Goal: Obtain resource: Download file/media

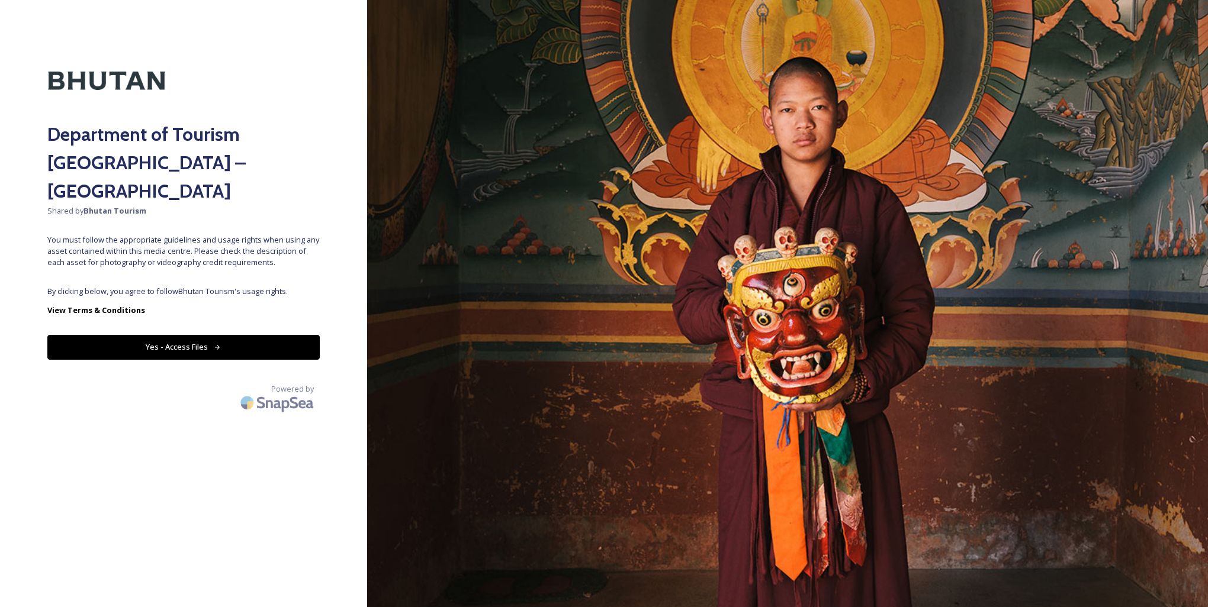
click at [192, 335] on button "Yes - Access Files" at bounding box center [183, 347] width 272 height 24
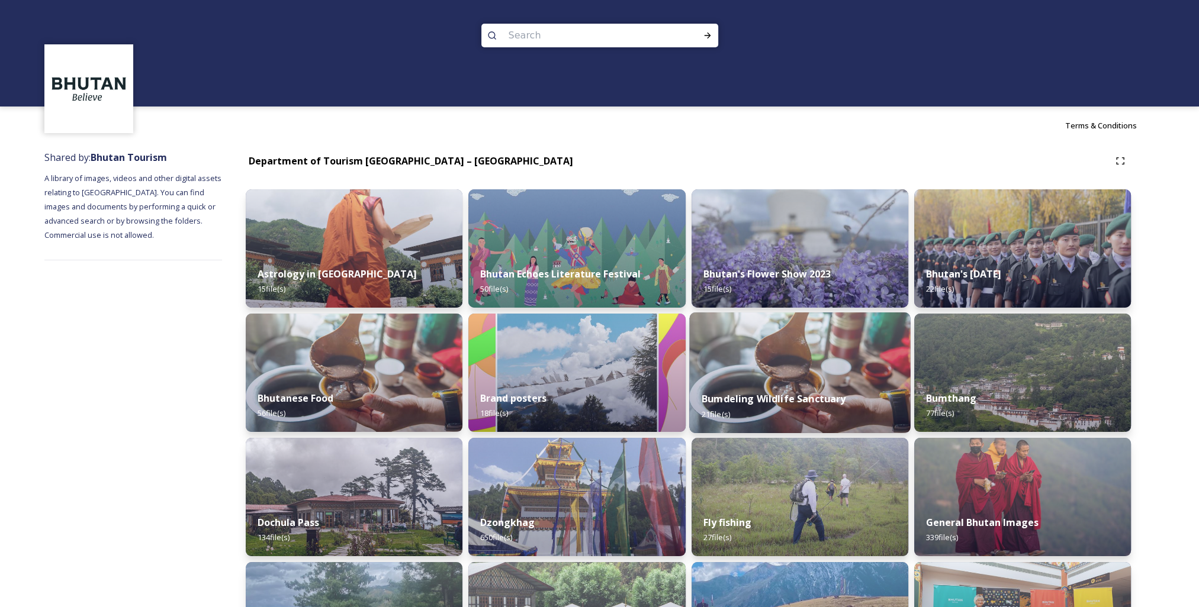
scroll to position [178, 0]
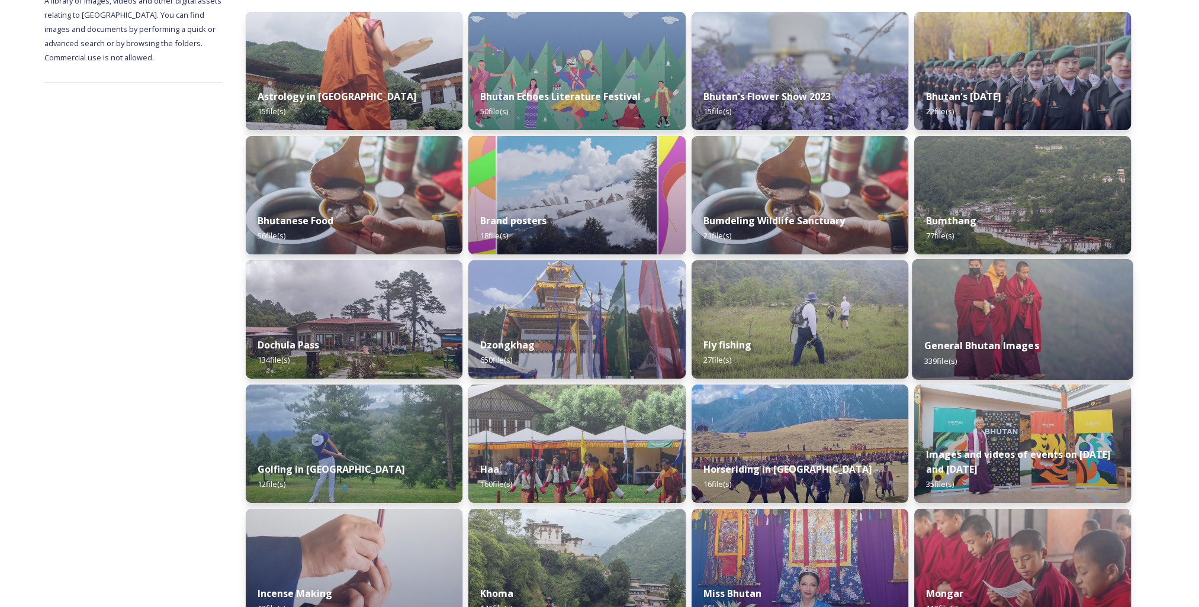
click at [958, 344] on strong "General Bhutan Images" at bounding box center [981, 345] width 115 height 13
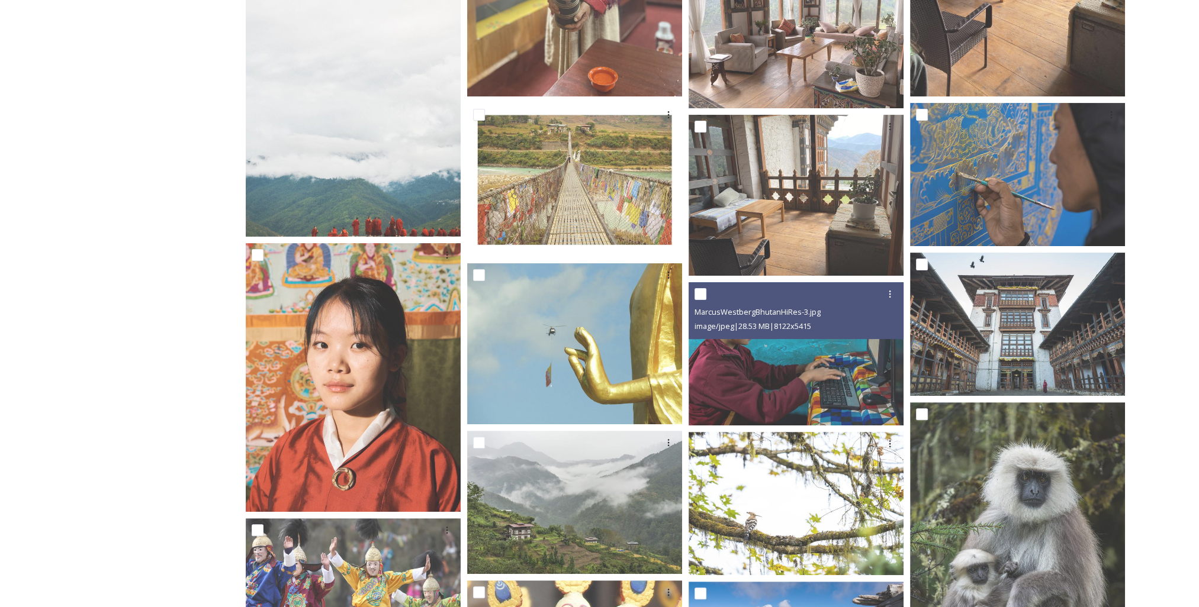
scroll to position [651, 0]
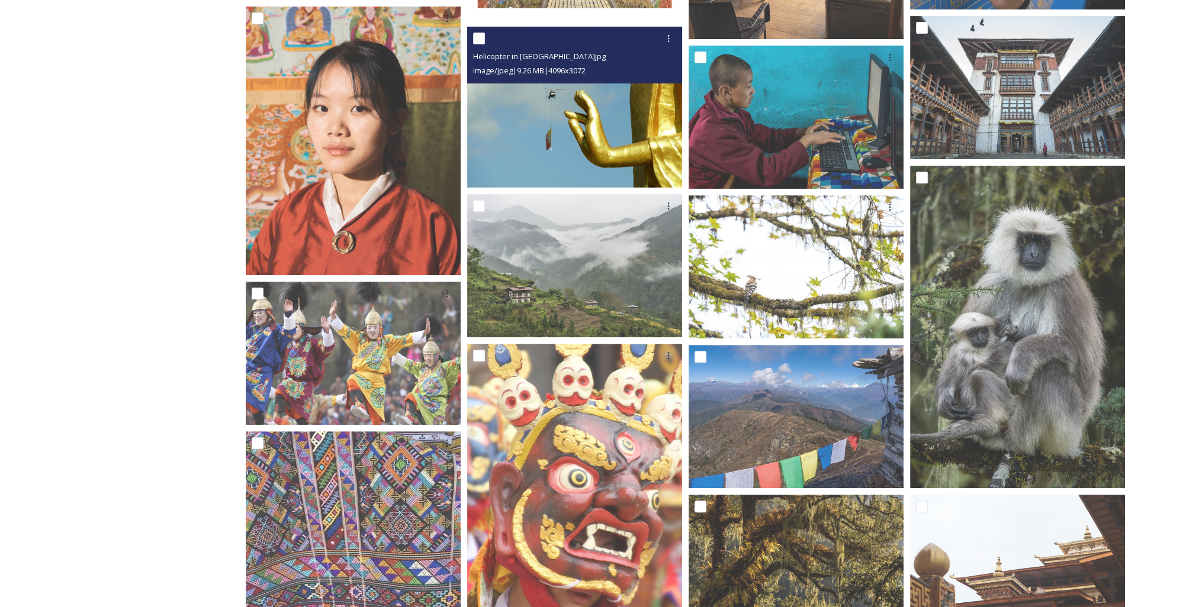
click at [594, 153] on img at bounding box center [574, 107] width 215 height 161
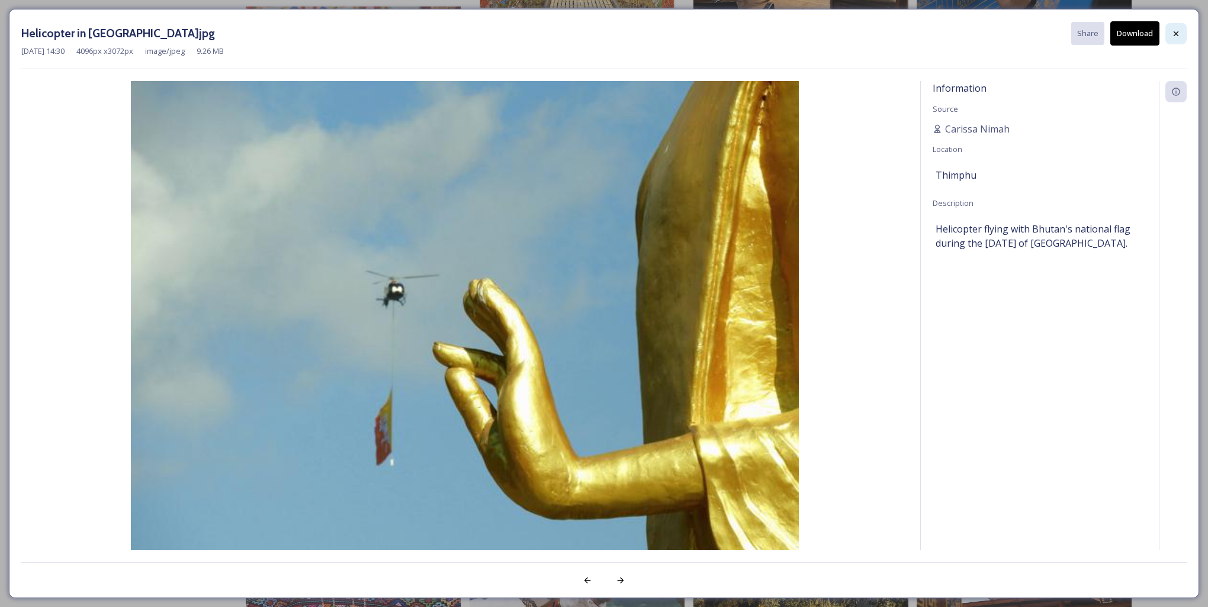
click at [1175, 31] on icon at bounding box center [1175, 33] width 9 height 9
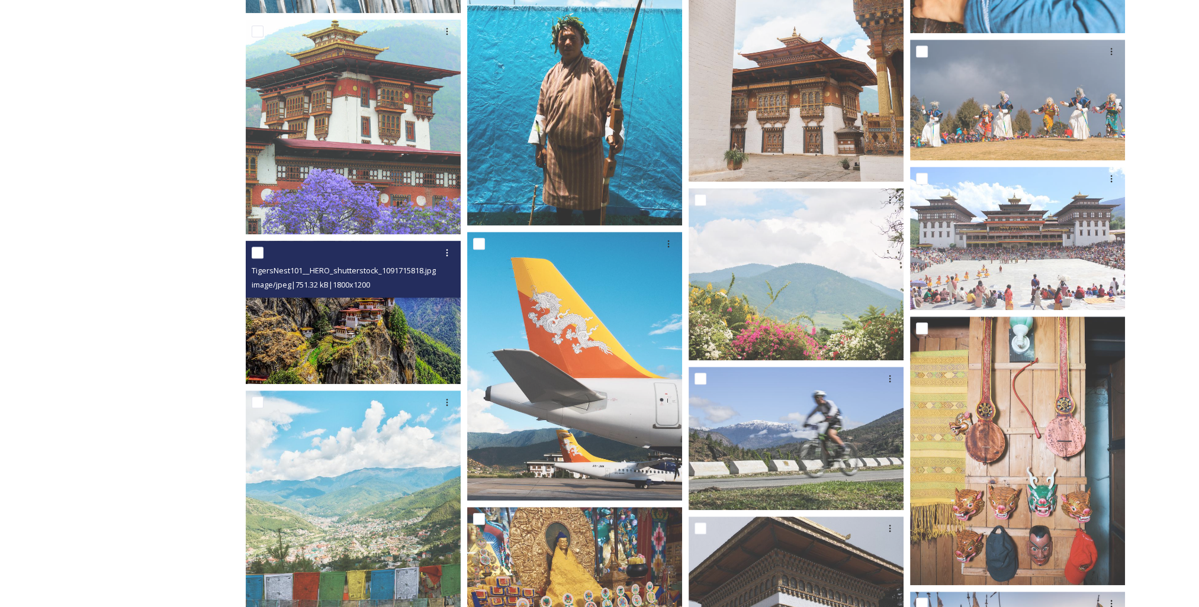
scroll to position [7282, 0]
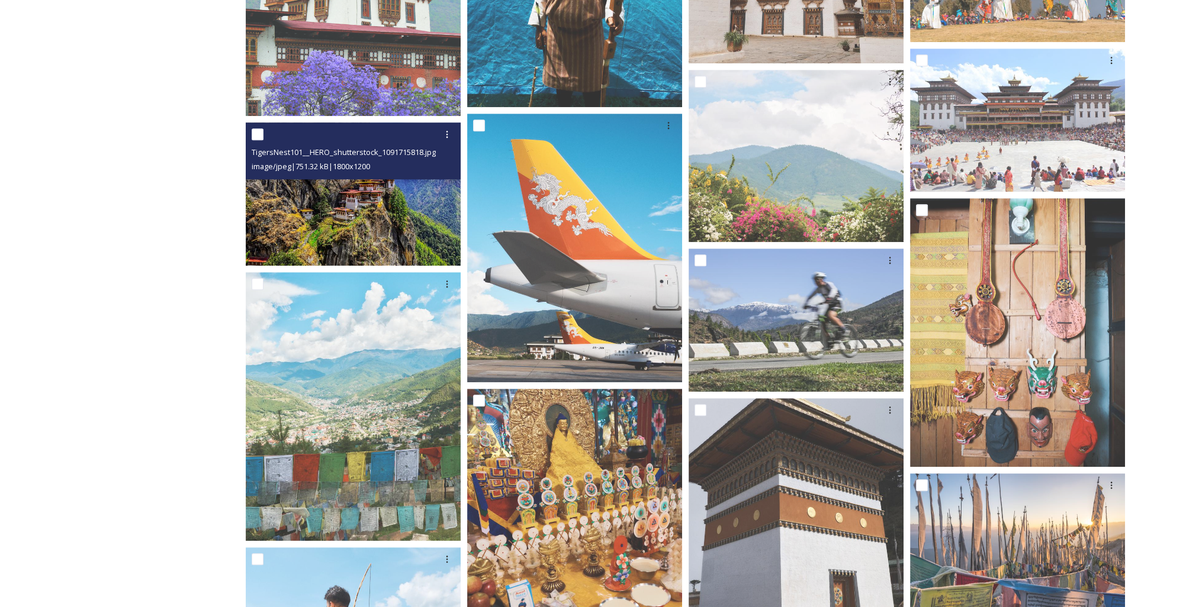
click at [372, 212] on img at bounding box center [353, 194] width 215 height 143
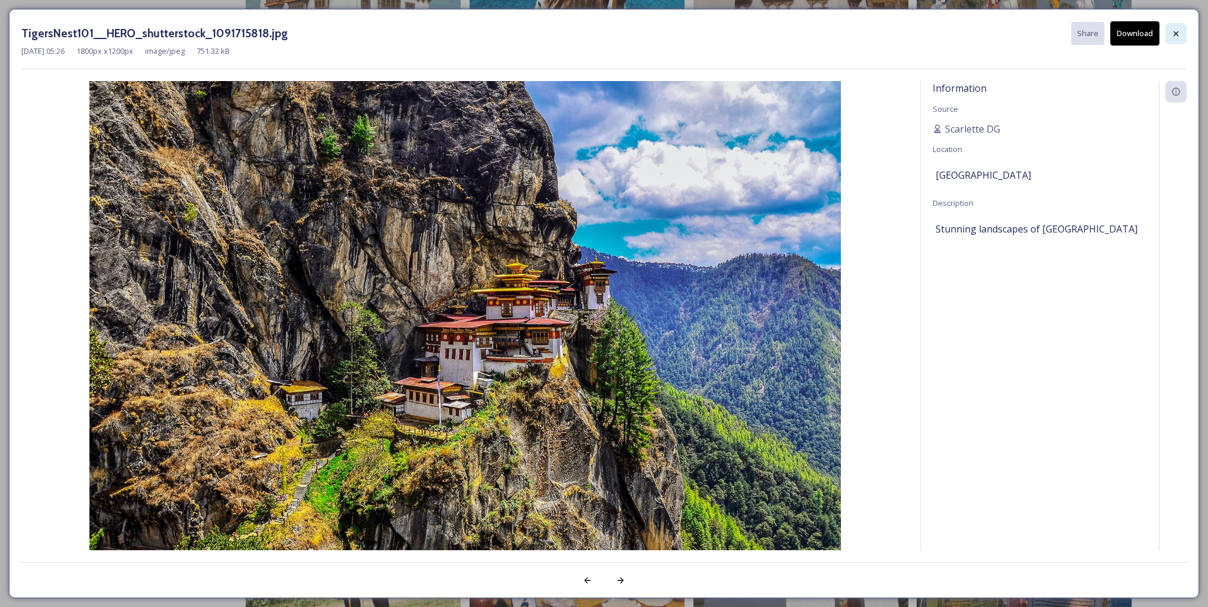
click at [1179, 34] on icon at bounding box center [1175, 33] width 9 height 9
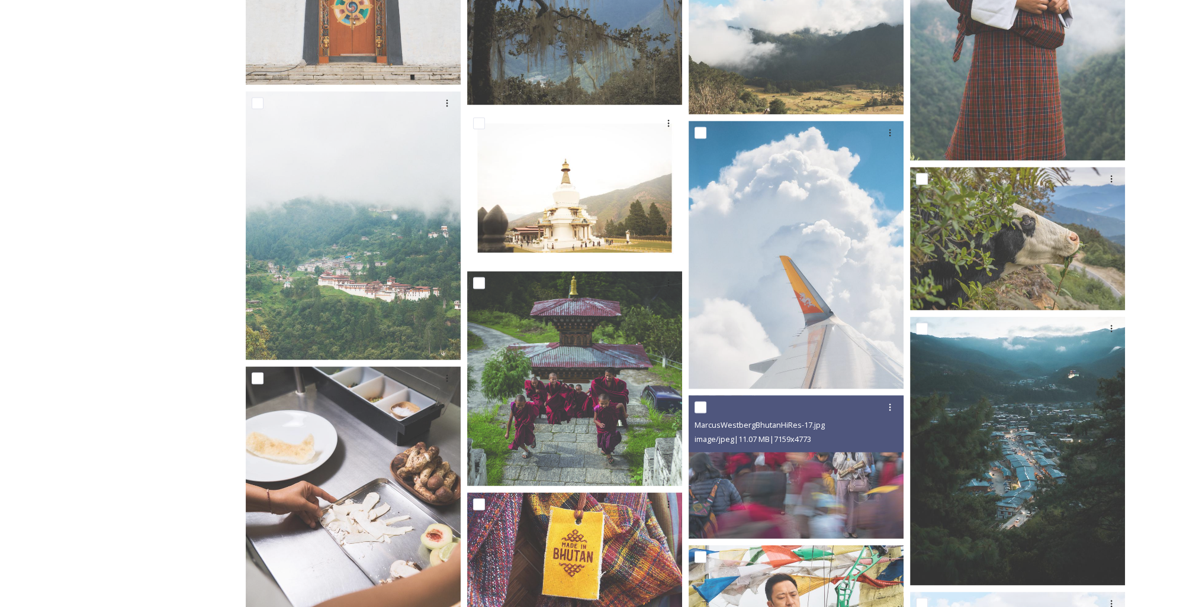
scroll to position [8585, 0]
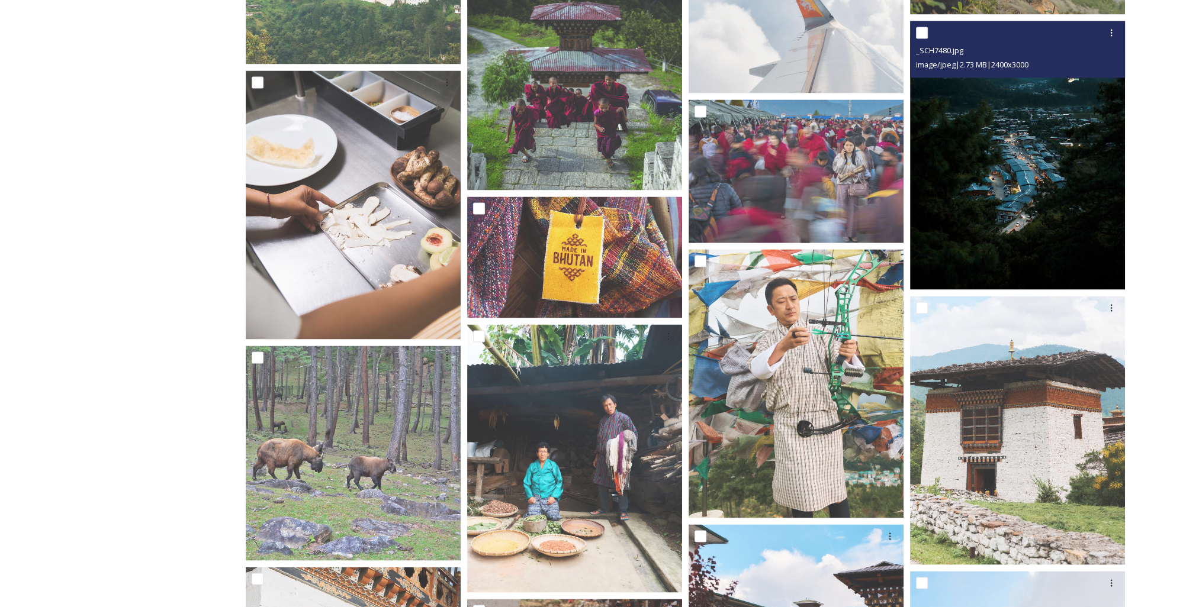
click at [1041, 205] on img at bounding box center [1017, 155] width 215 height 269
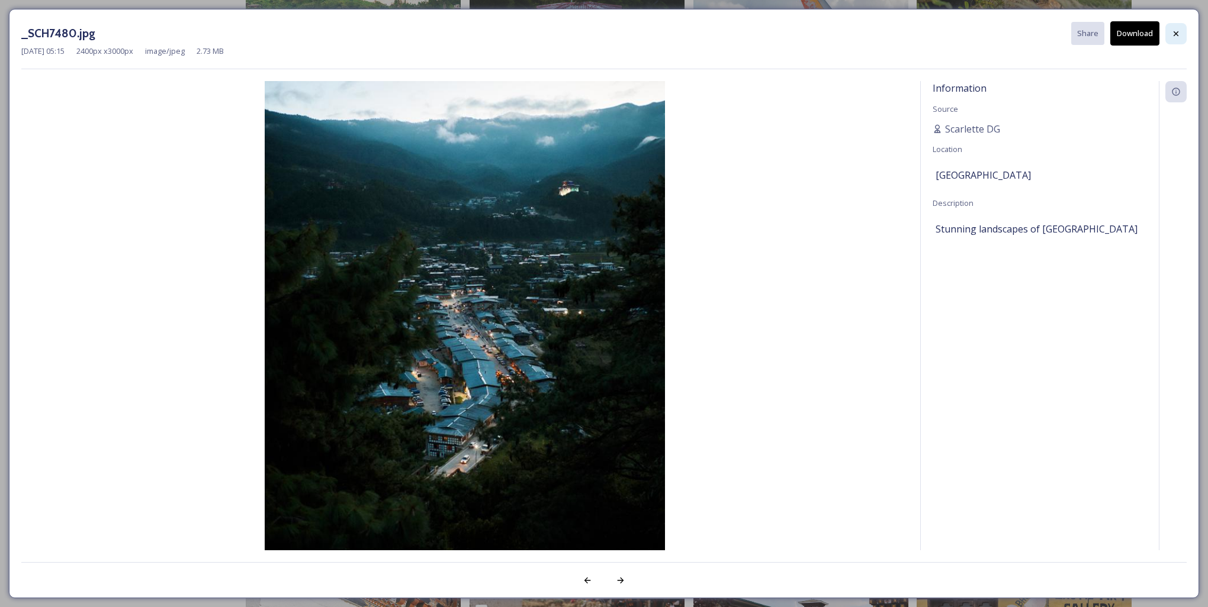
click at [1175, 30] on icon at bounding box center [1175, 33] width 9 height 9
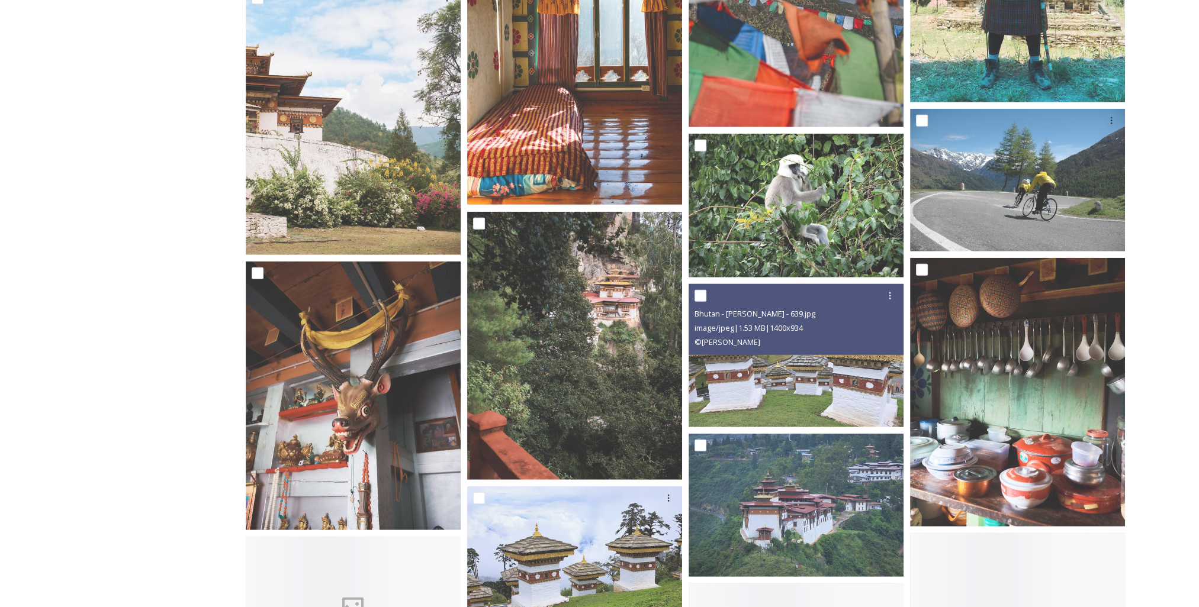
scroll to position [10065, 0]
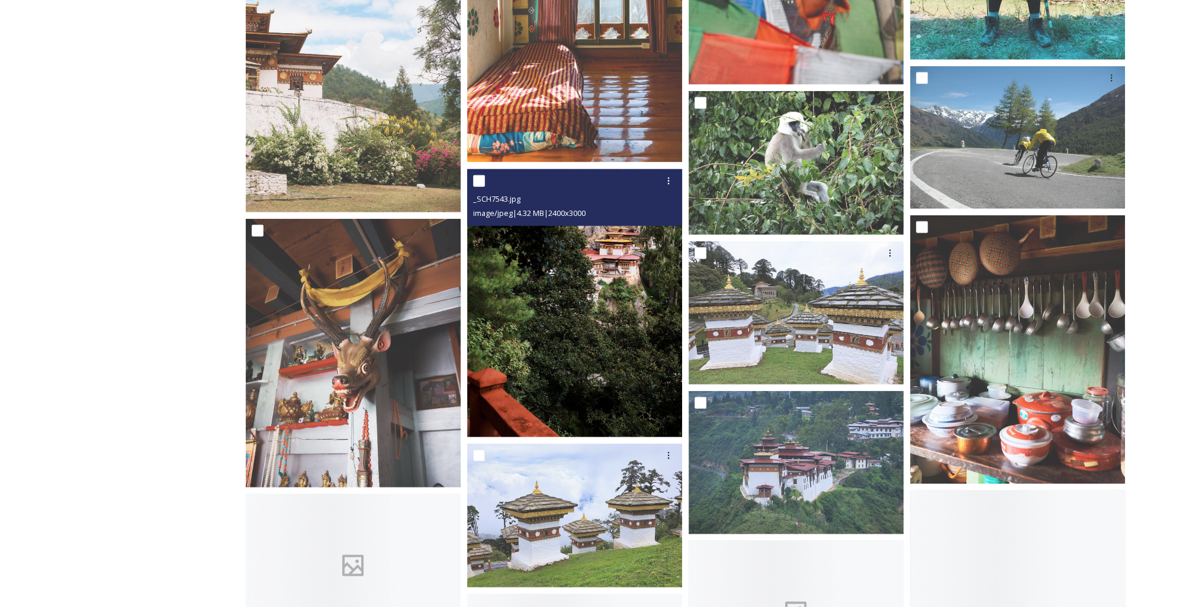
click at [627, 336] on img at bounding box center [574, 303] width 215 height 269
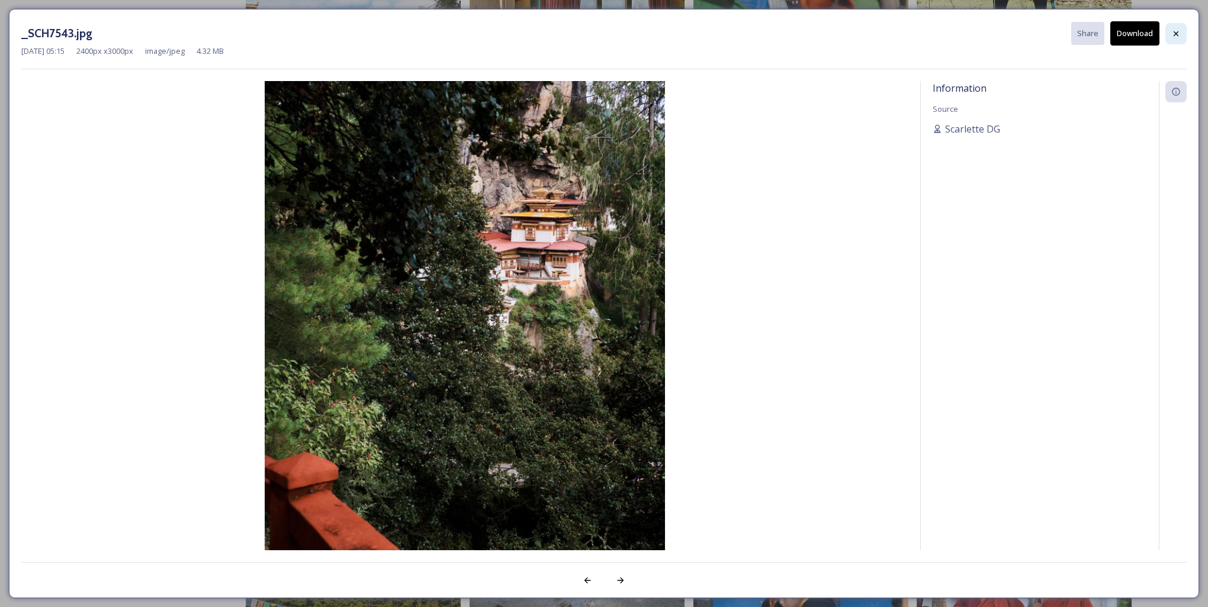
click at [1173, 39] on div at bounding box center [1175, 33] width 21 height 21
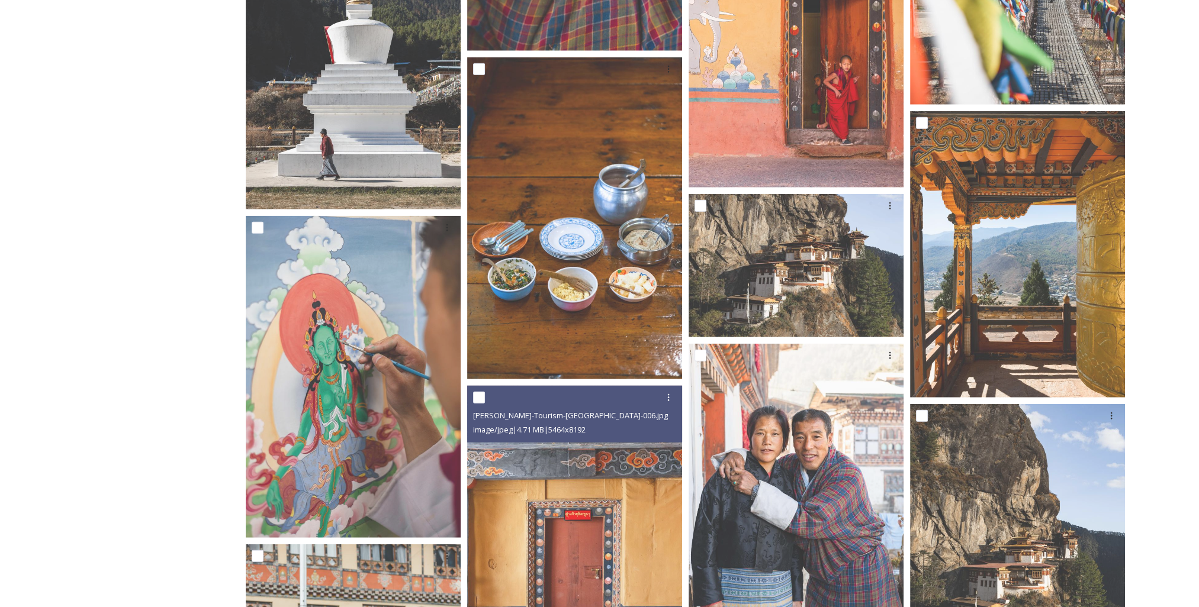
scroll to position [15927, 0]
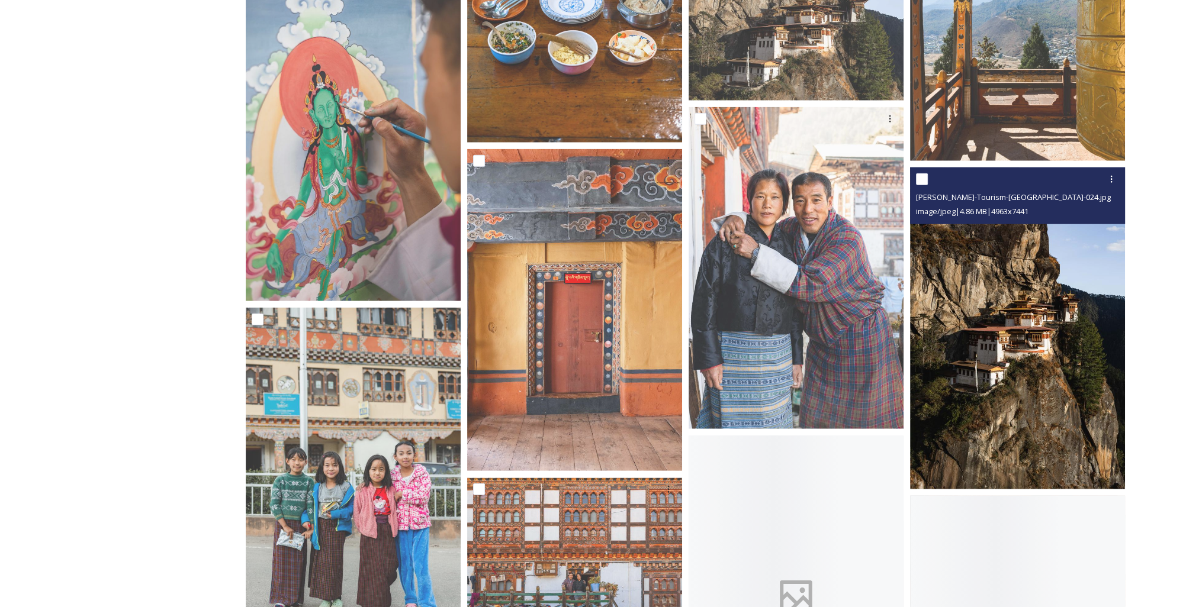
click at [1008, 400] on img at bounding box center [1017, 329] width 215 height 322
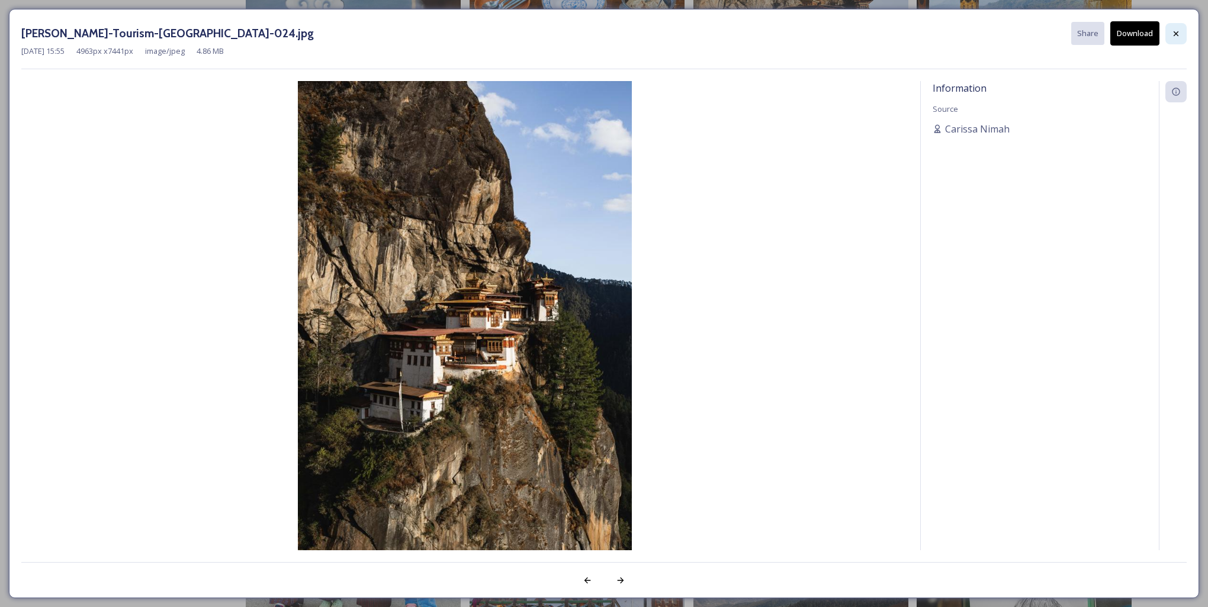
click at [1179, 33] on icon at bounding box center [1175, 33] width 9 height 9
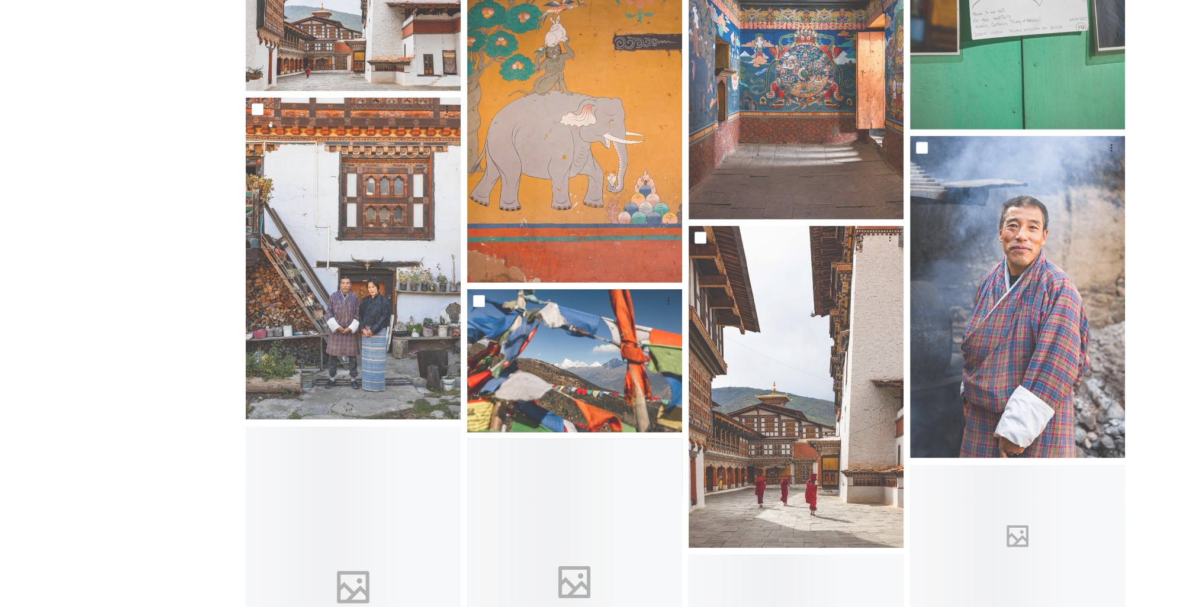
scroll to position [16992, 0]
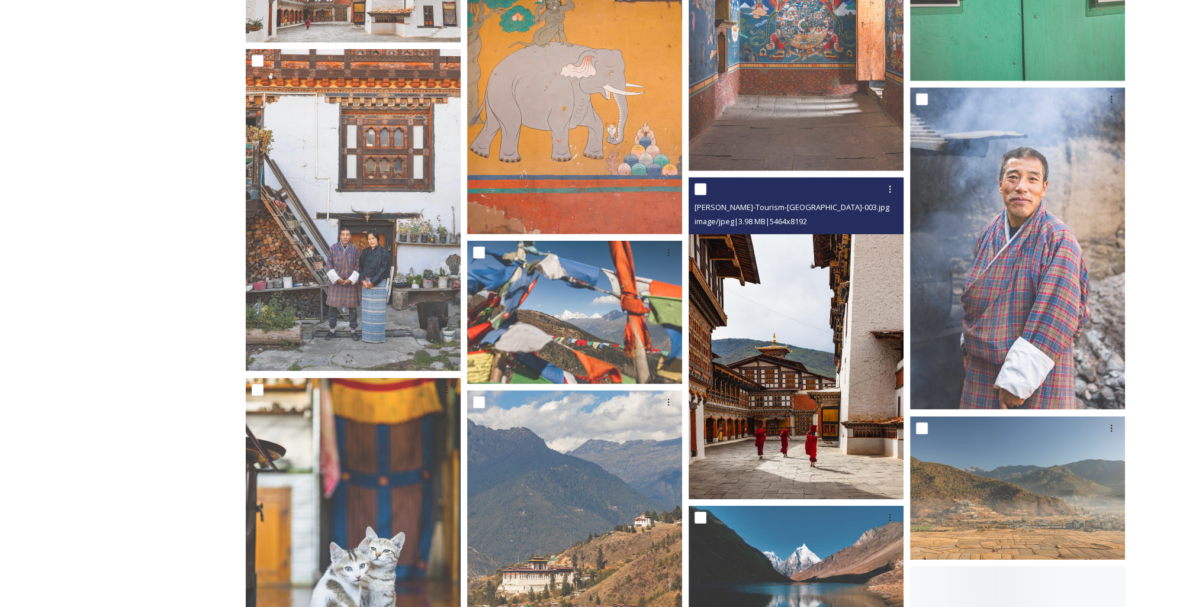
click at [769, 386] on img at bounding box center [796, 339] width 215 height 322
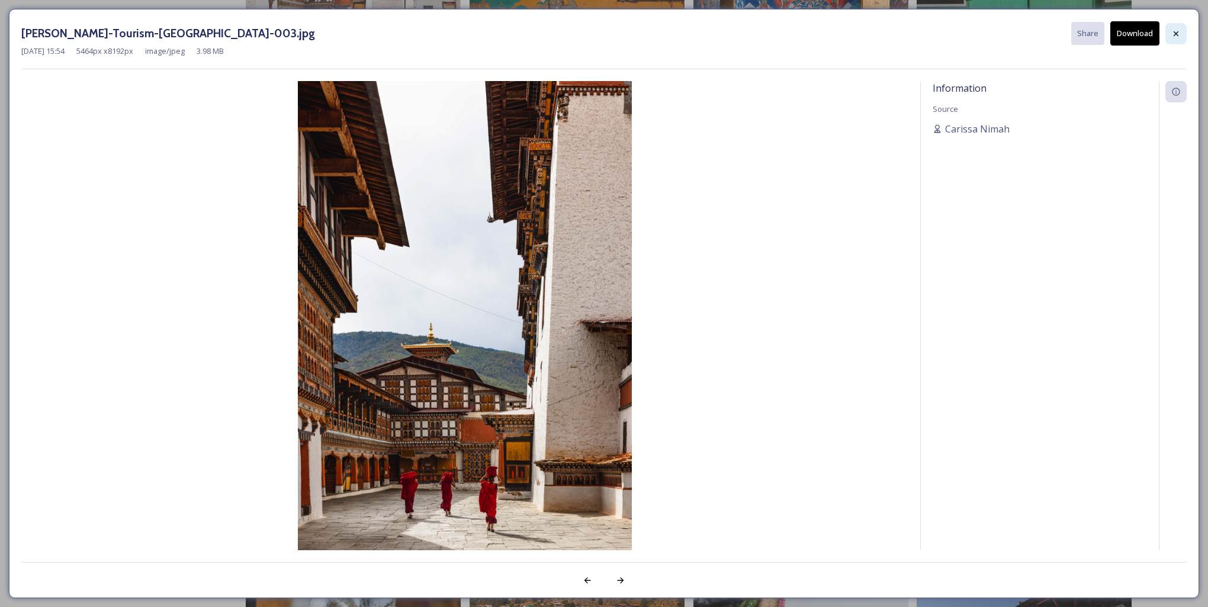
click at [1172, 34] on icon at bounding box center [1175, 33] width 9 height 9
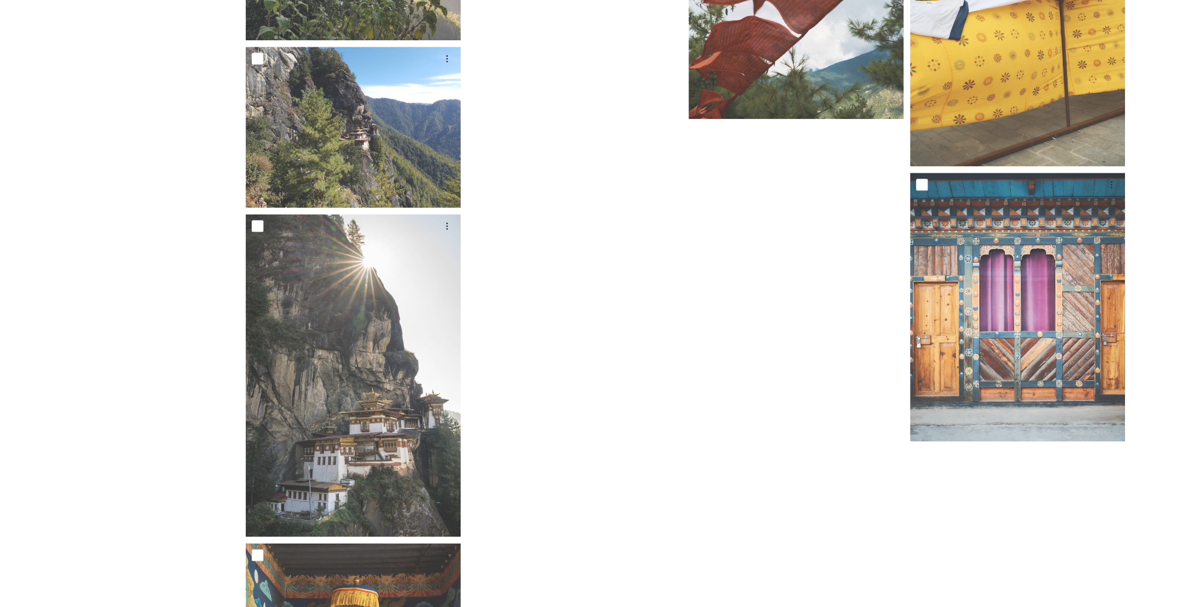
scroll to position [19658, 0]
